Goal: Check status: Check status

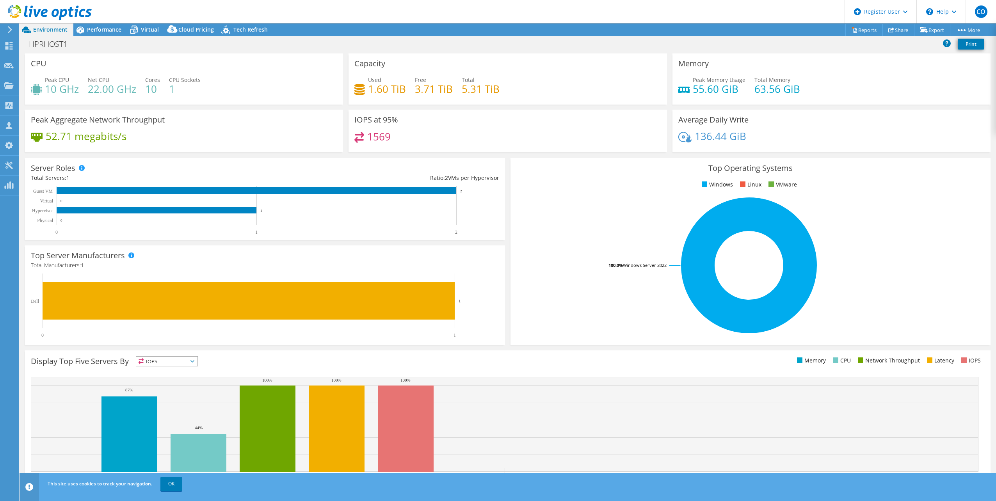
select select "USD"
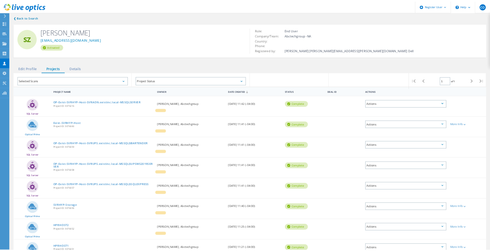
scroll to position [15, 0]
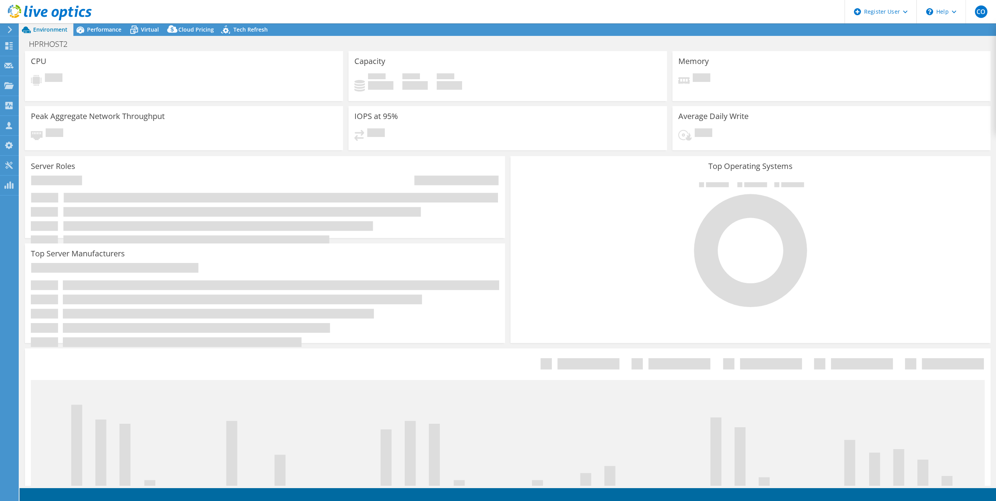
select select "USD"
